Goal: Task Accomplishment & Management: Complete application form

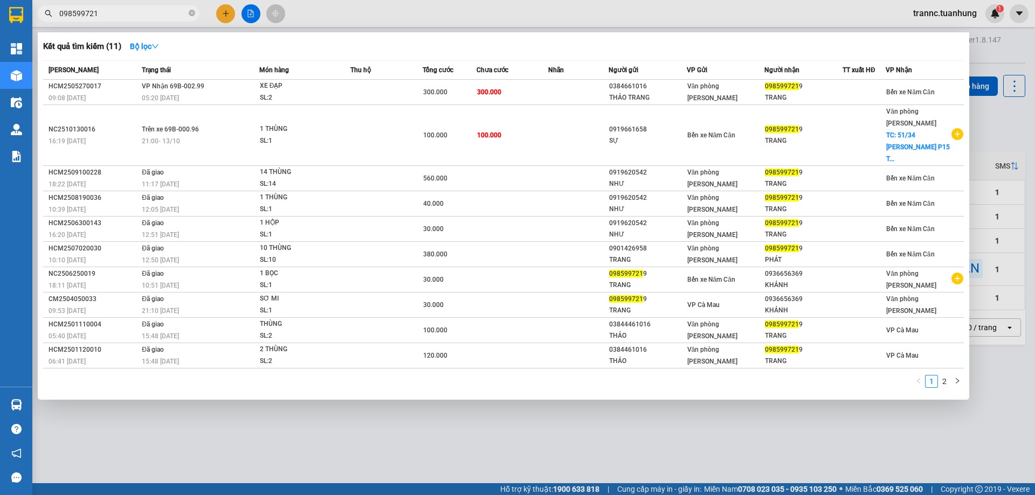
click at [364, 462] on div at bounding box center [517, 247] width 1035 height 495
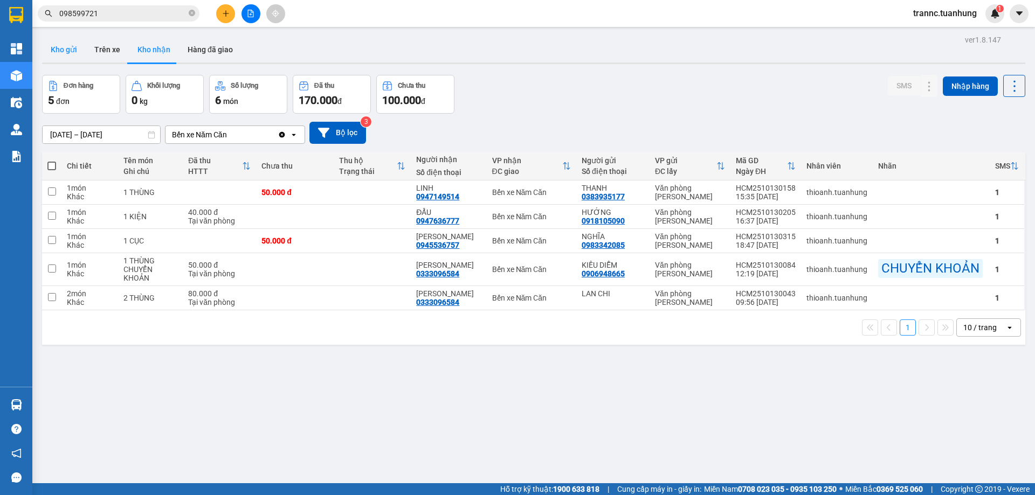
click at [78, 51] on button "Kho gửi" at bounding box center [64, 50] width 44 height 26
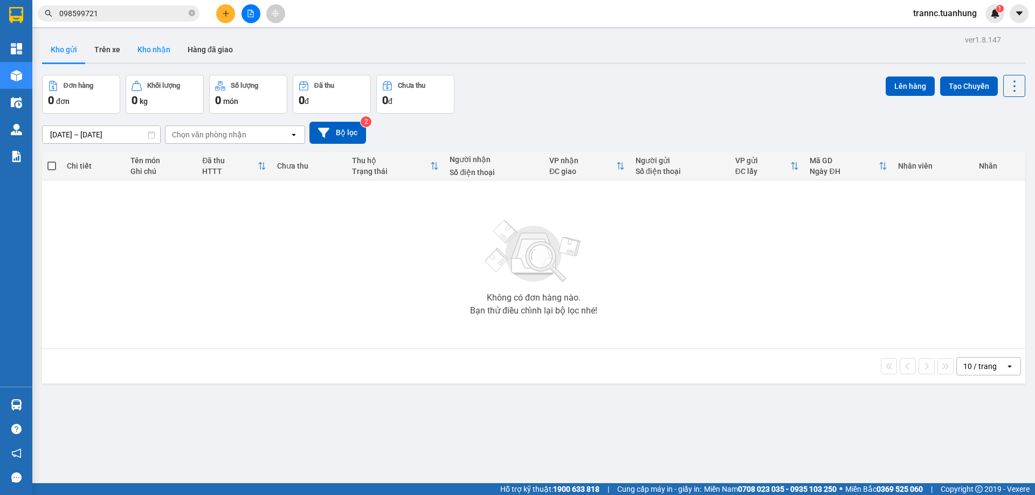
click at [153, 61] on button "Kho nhận" at bounding box center [154, 50] width 50 height 26
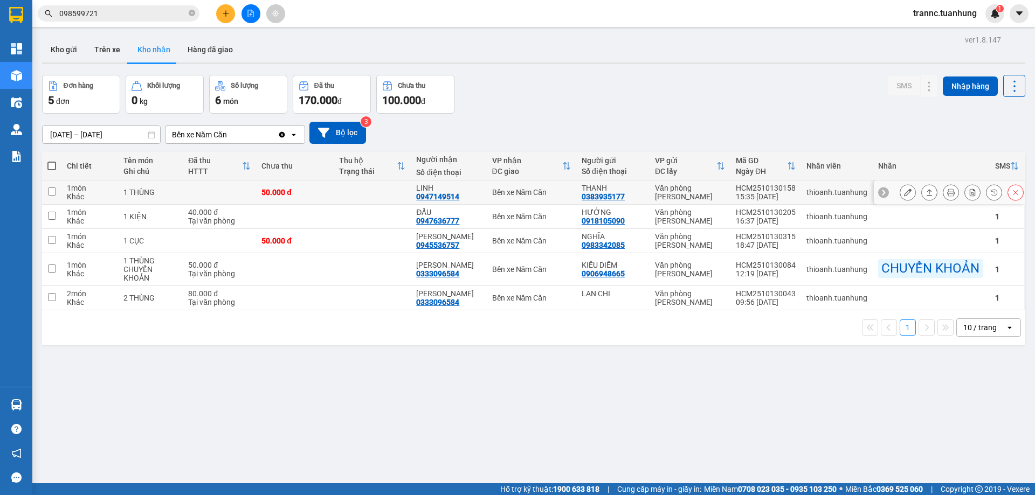
click at [359, 196] on td at bounding box center [373, 193] width 78 height 24
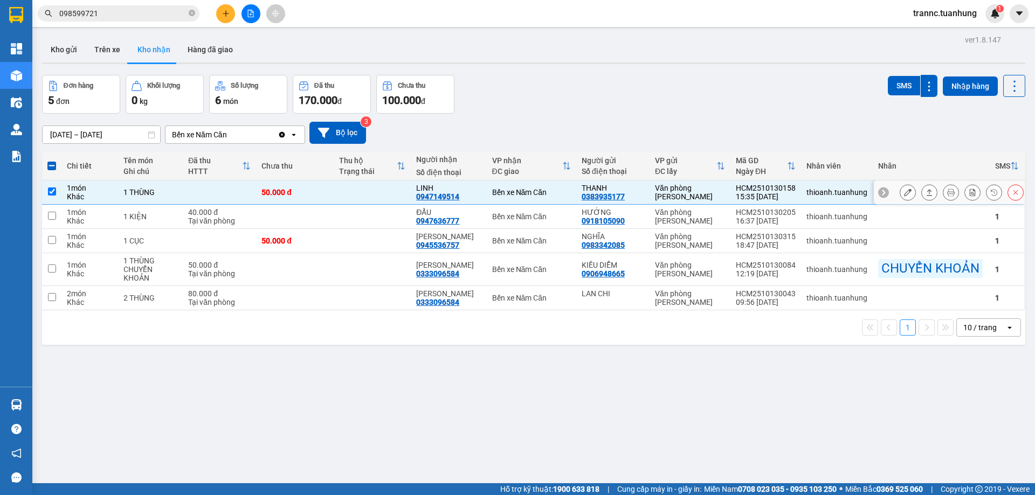
click at [361, 194] on td at bounding box center [373, 193] width 78 height 24
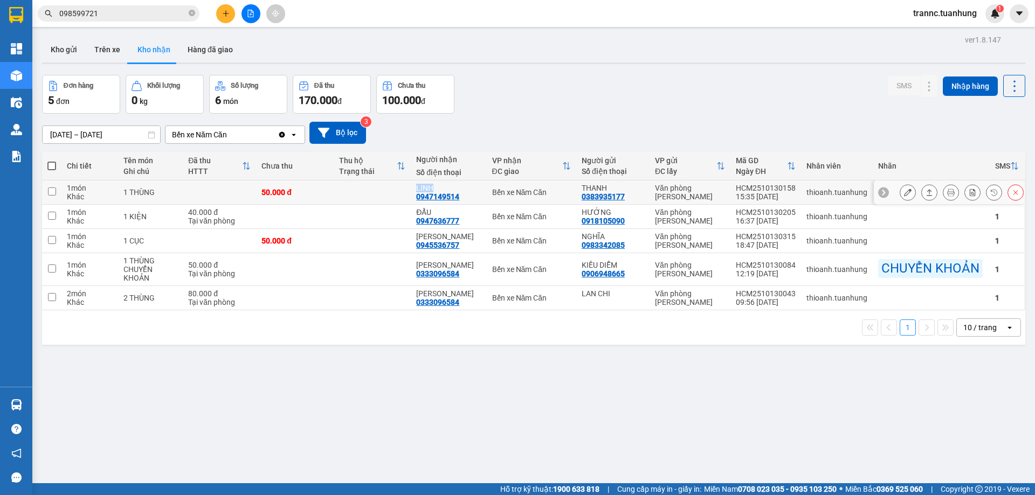
click at [361, 194] on td at bounding box center [373, 193] width 78 height 24
checkbox input "true"
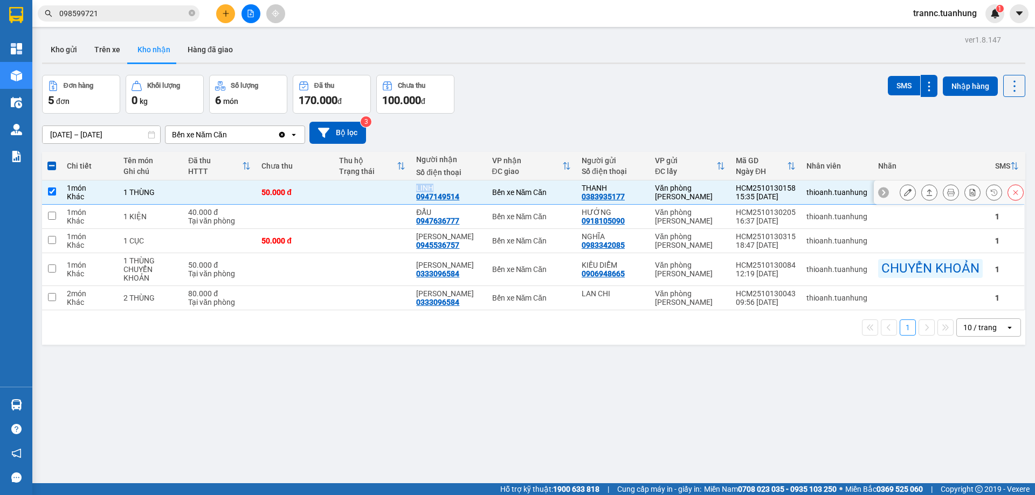
click at [904, 189] on icon at bounding box center [908, 193] width 8 height 8
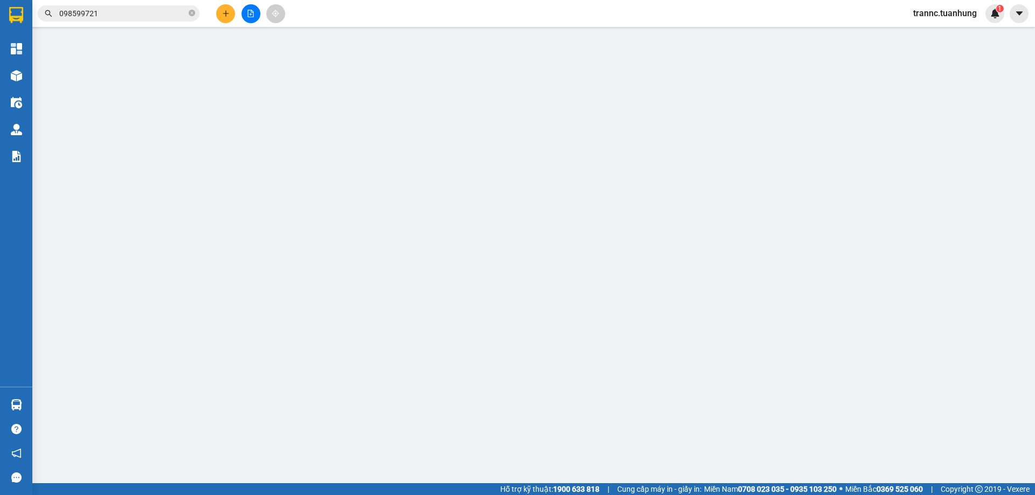
type input "0383935177"
type input "THANH"
type input "0947149514"
type input "LINH"
type input "50.000"
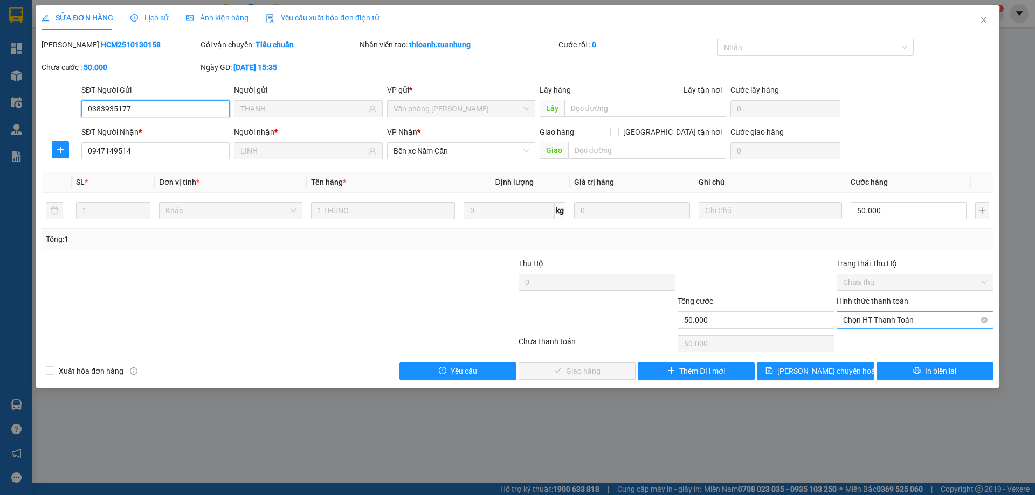
click at [863, 326] on span "Chọn HT Thanh Toán" at bounding box center [915, 320] width 144 height 16
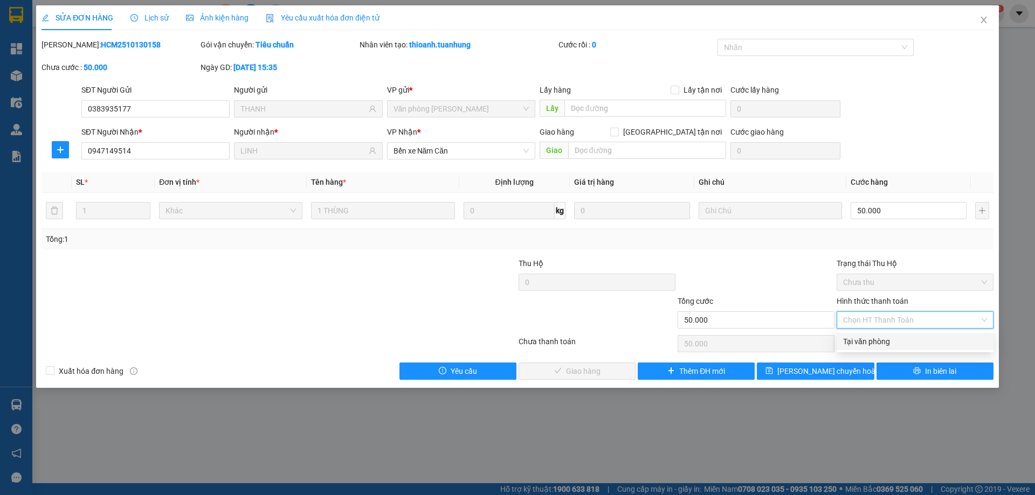
click at [861, 340] on div "Tại văn phòng" at bounding box center [915, 342] width 144 height 12
type input "0"
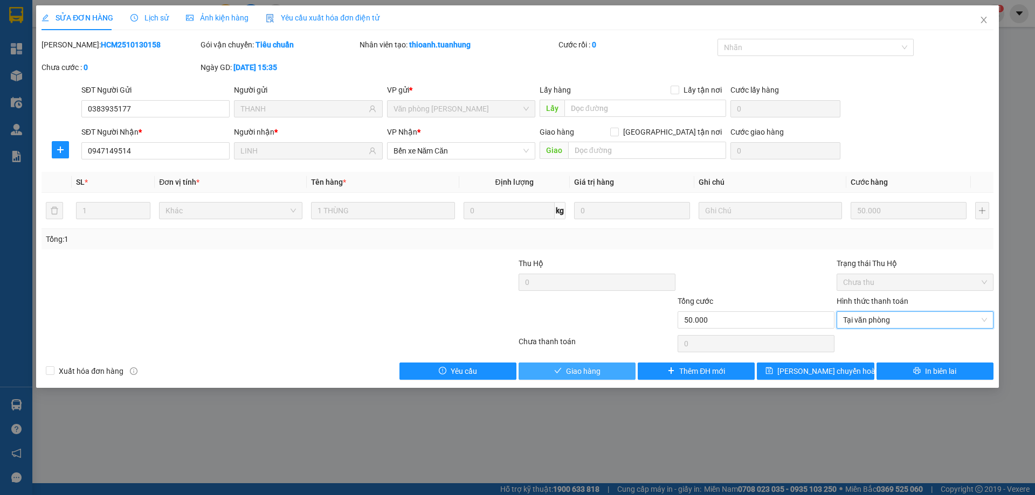
click at [581, 374] on span "Giao hàng" at bounding box center [583, 372] width 35 height 12
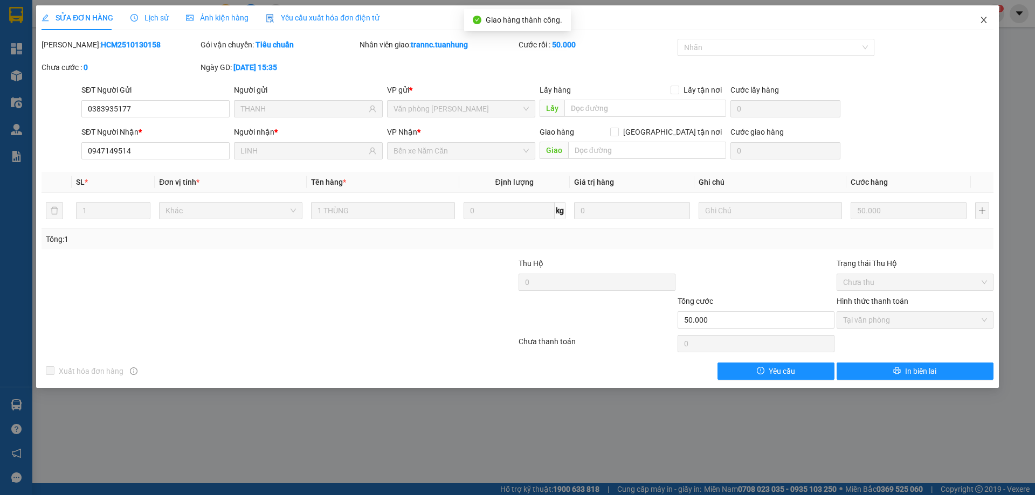
click at [988, 19] on icon "close" at bounding box center [984, 20] width 9 height 9
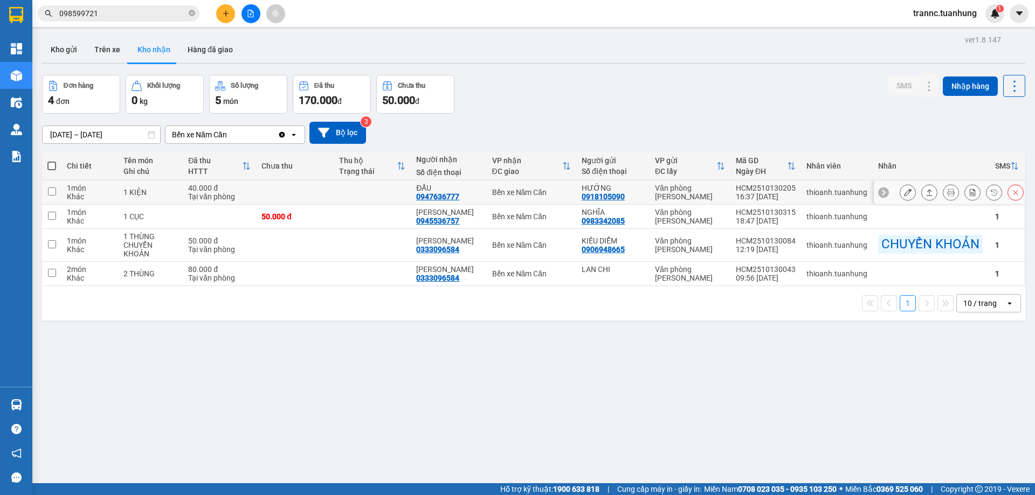
click at [418, 192] on td "ĐẨU 0947636777" at bounding box center [448, 193] width 75 height 24
checkbox input "true"
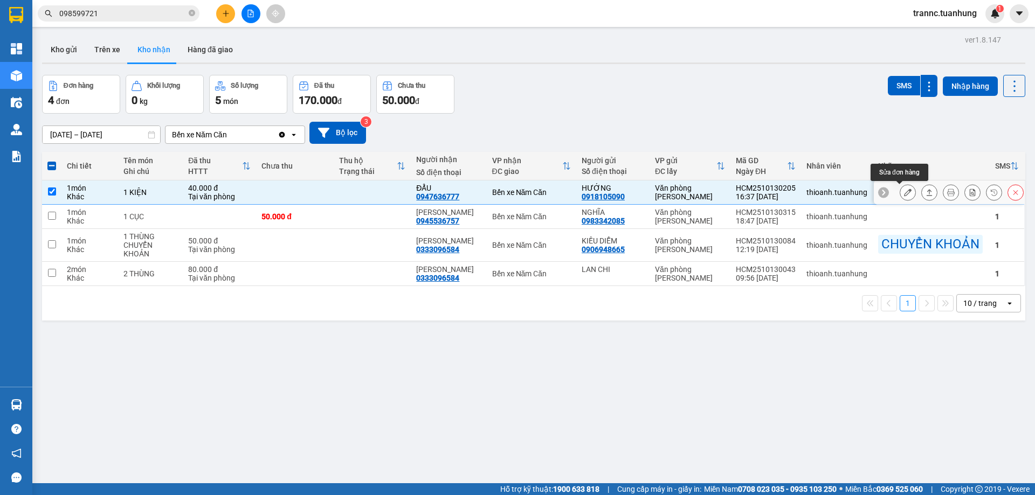
click at [904, 195] on icon at bounding box center [908, 193] width 8 height 8
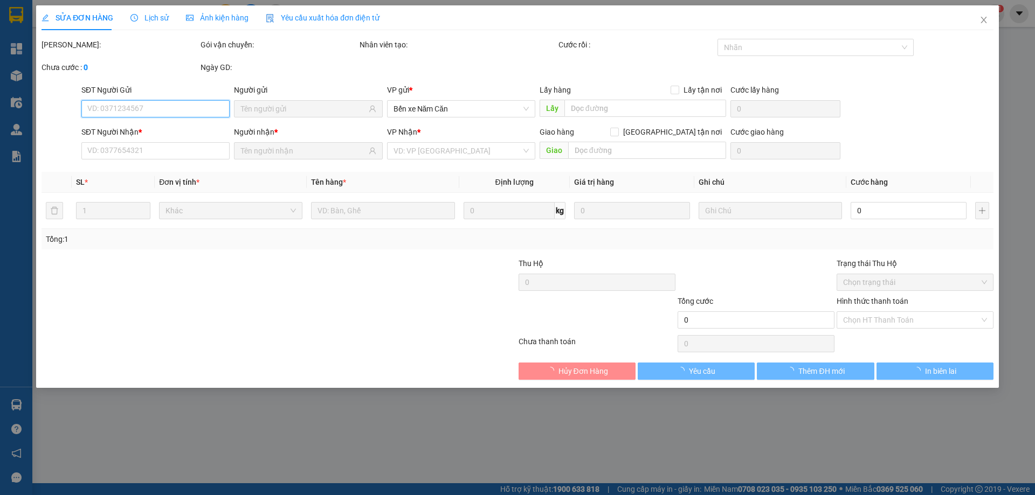
type input "0918105090"
type input "HƯỚNG"
type input "0947636777"
type input "ĐẨU"
type input "40.000"
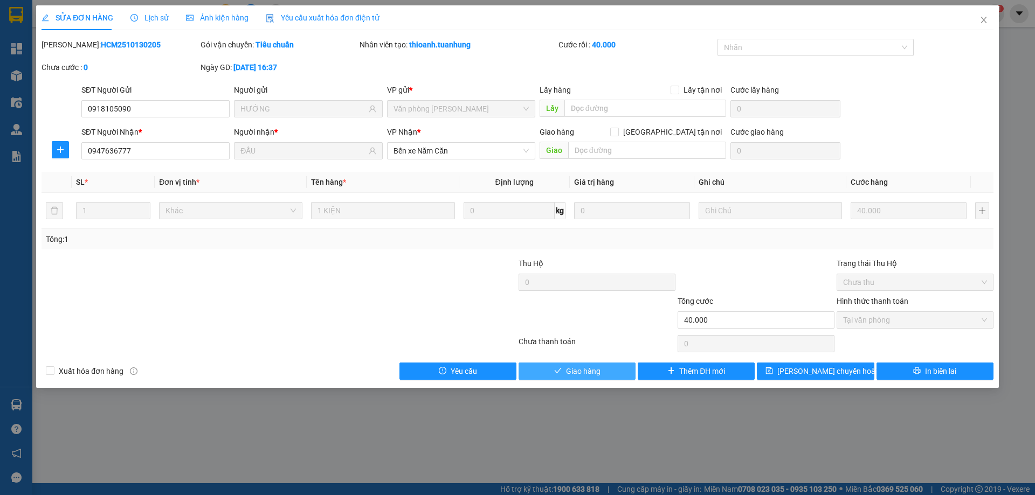
click at [565, 371] on button "Giao hàng" at bounding box center [577, 371] width 117 height 17
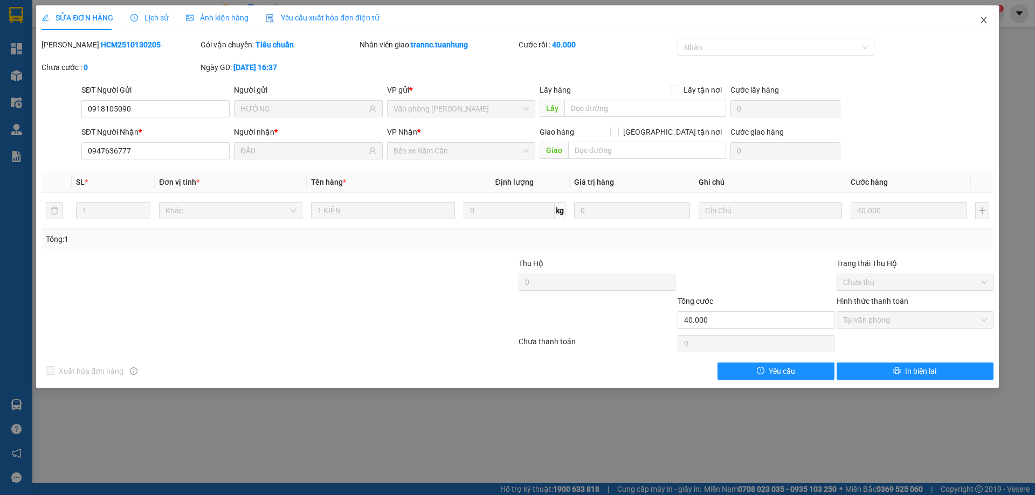
click at [990, 20] on span "Close" at bounding box center [984, 20] width 30 height 30
